Goal: Task Accomplishment & Management: Manage account settings

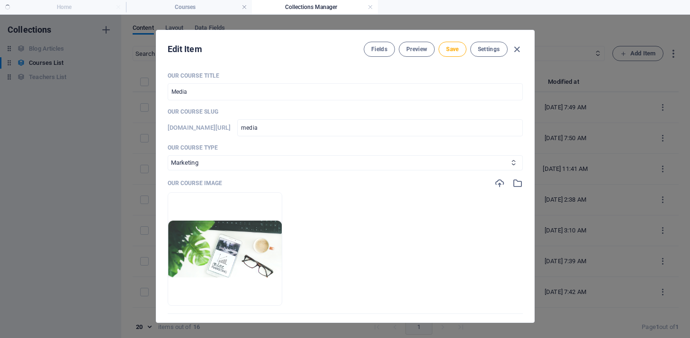
select select "Marketing"
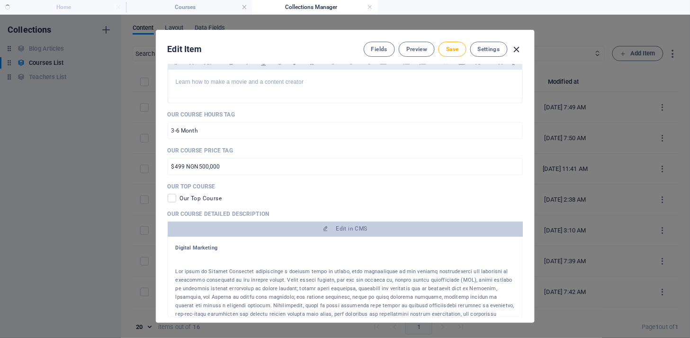
click at [516, 51] on icon "button" at bounding box center [516, 49] width 11 height 11
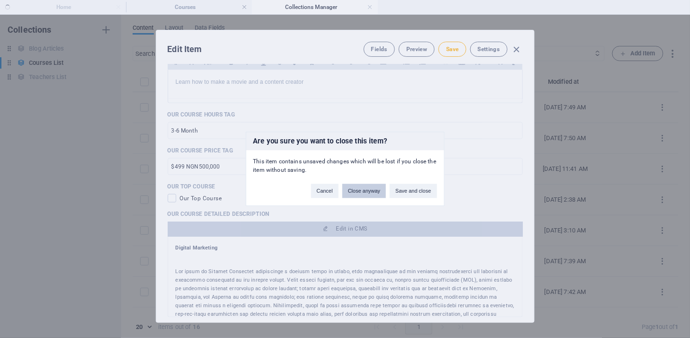
click at [365, 191] on button "Close anyway" at bounding box center [364, 191] width 44 height 14
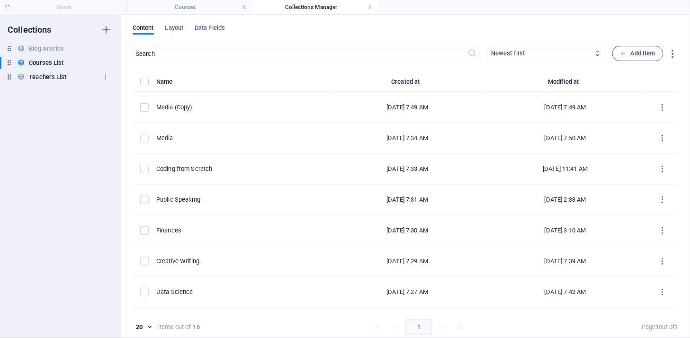
click at [52, 74] on h6 "Teachers List" at bounding box center [47, 76] width 37 height 11
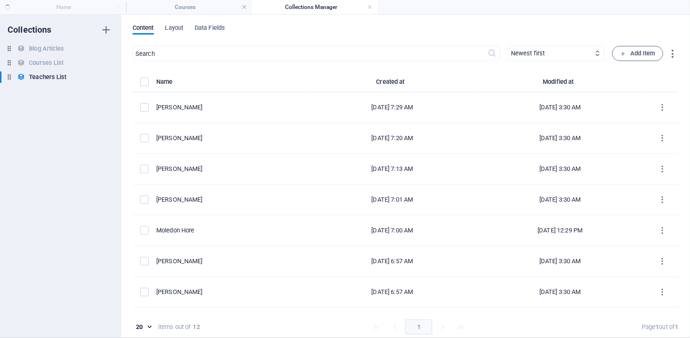
click at [67, 8] on ul "Home Courses Collections Manager" at bounding box center [345, 7] width 690 height 14
click at [69, 3] on ul "Home Courses Collections Manager" at bounding box center [345, 7] width 690 height 14
click at [70, 9] on ul "Home Courses Collections Manager" at bounding box center [345, 7] width 690 height 14
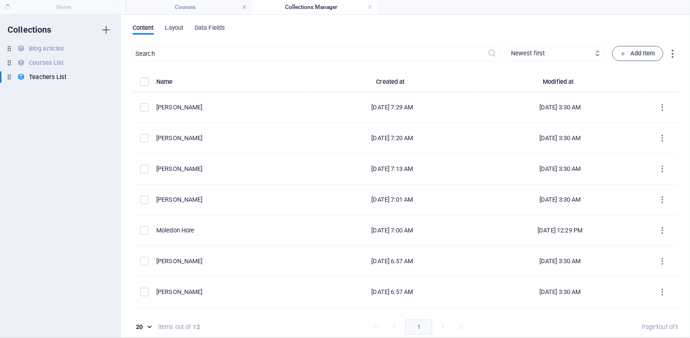
click at [86, 12] on ul "Home Courses Collections Manager" at bounding box center [345, 7] width 690 height 14
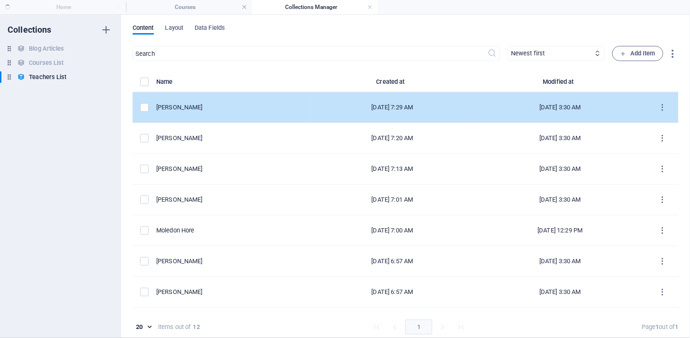
click at [193, 111] on div "[PERSON_NAME]" at bounding box center [229, 107] width 147 height 9
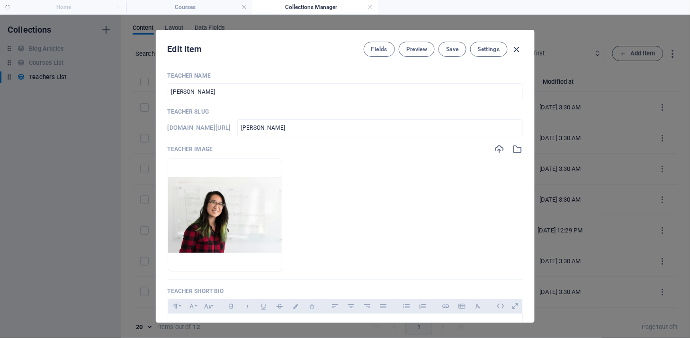
click at [519, 46] on icon "button" at bounding box center [516, 49] width 11 height 11
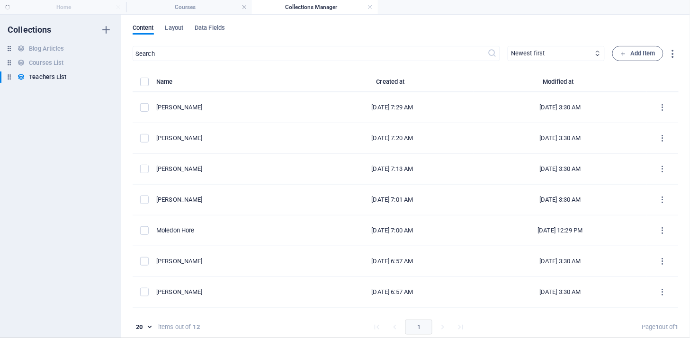
click at [77, 8] on ul "Home Courses Collections Manager" at bounding box center [345, 7] width 690 height 14
click at [169, 12] on h4 "Courses" at bounding box center [189, 7] width 126 height 10
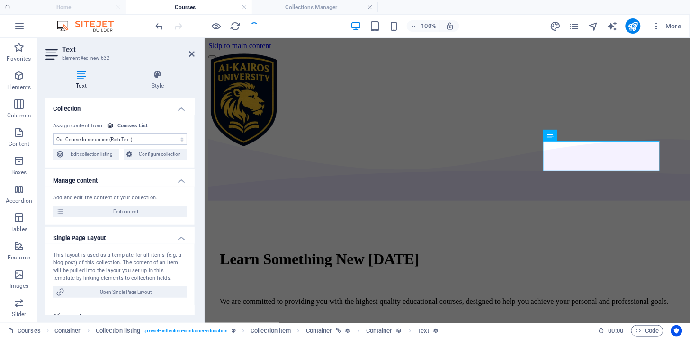
scroll to position [1308, 0]
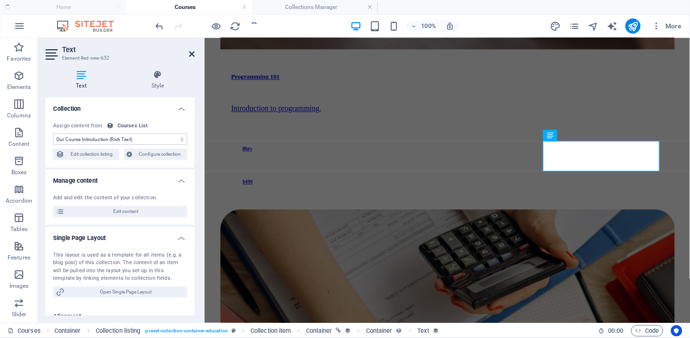
click at [0, 0] on icon at bounding box center [0, 0] width 0 height 0
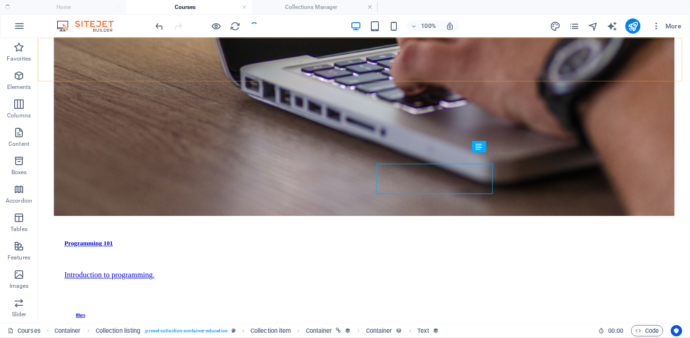
scroll to position [1285, 0]
